Goal: Task Accomplishment & Management: Complete application form

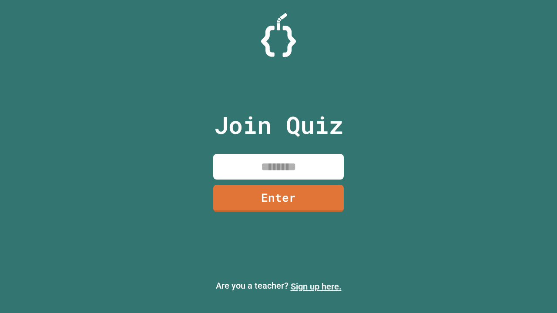
click at [316, 287] on link "Sign up here." at bounding box center [316, 287] width 51 height 10
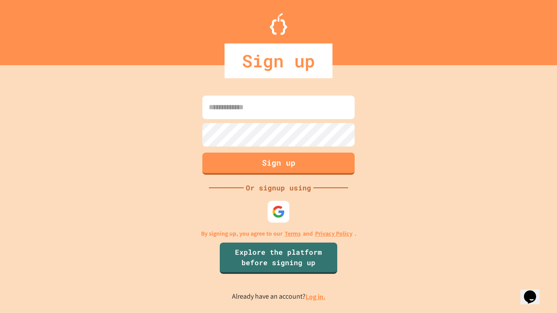
click at [316, 297] on link "Log in." at bounding box center [315, 296] width 20 height 9
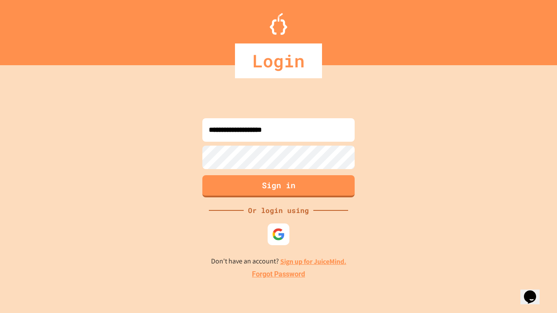
type input "**********"
